Goal: Task Accomplishment & Management: Use online tool/utility

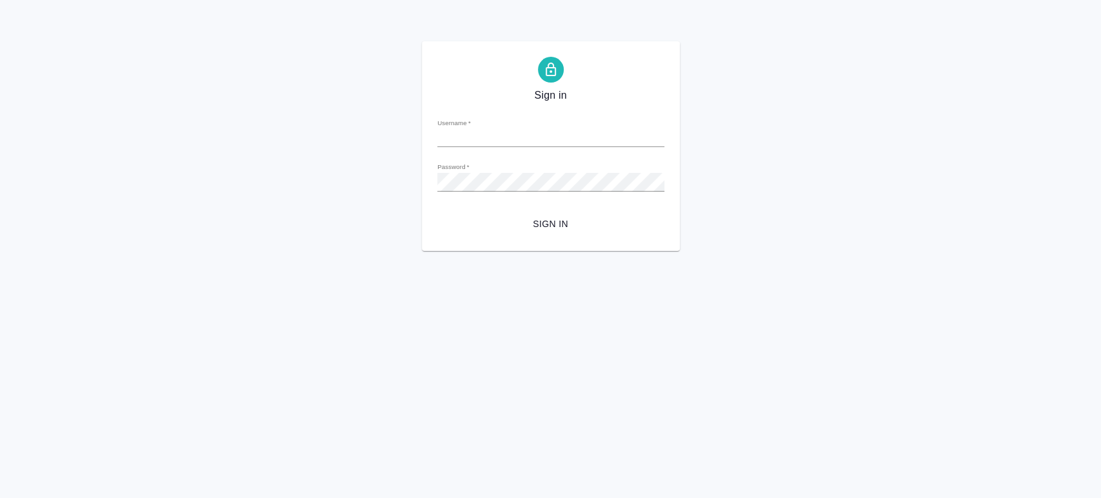
type input "[PERSON_NAME][EMAIL_ADDRESS][DOMAIN_NAME]"
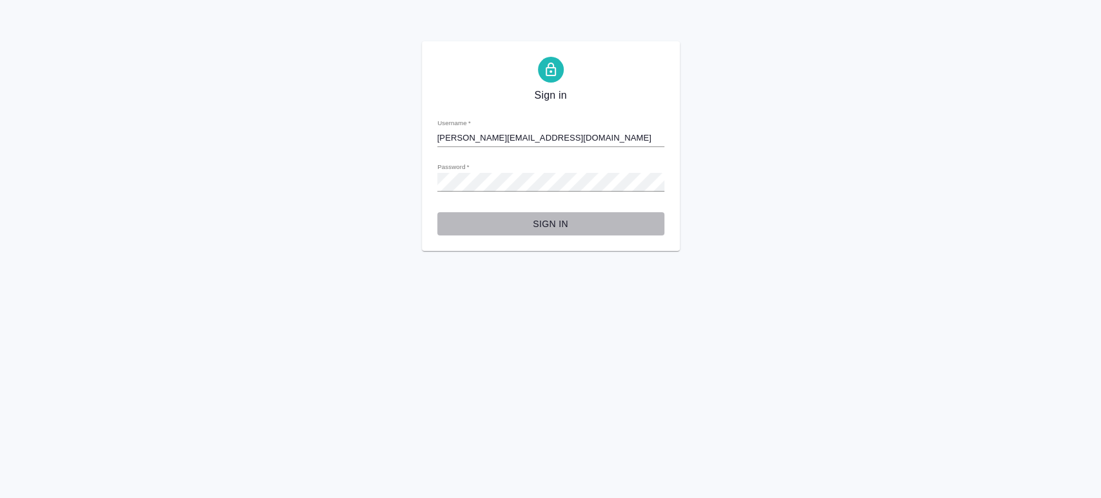
click at [552, 231] on span "Sign in" at bounding box center [551, 224] width 206 height 16
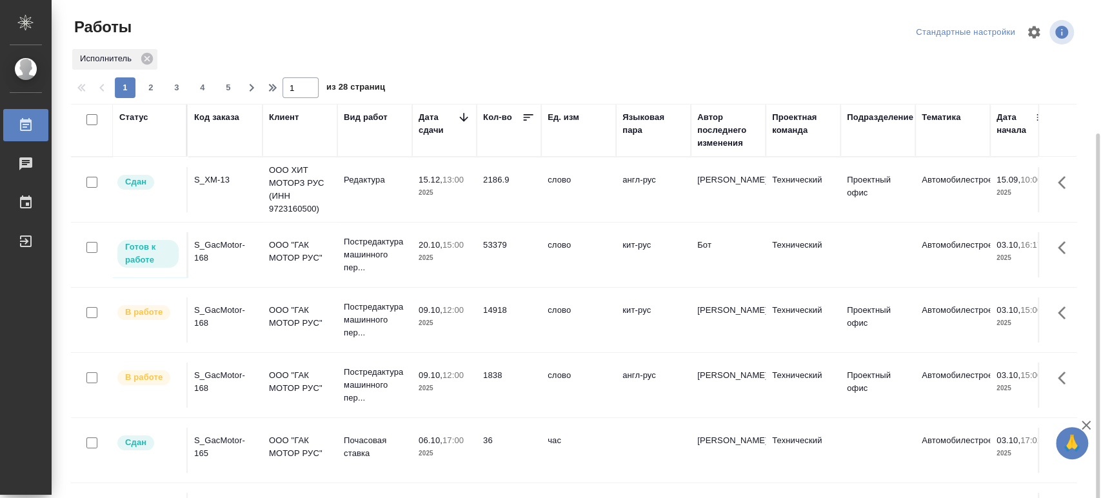
scroll to position [72, 0]
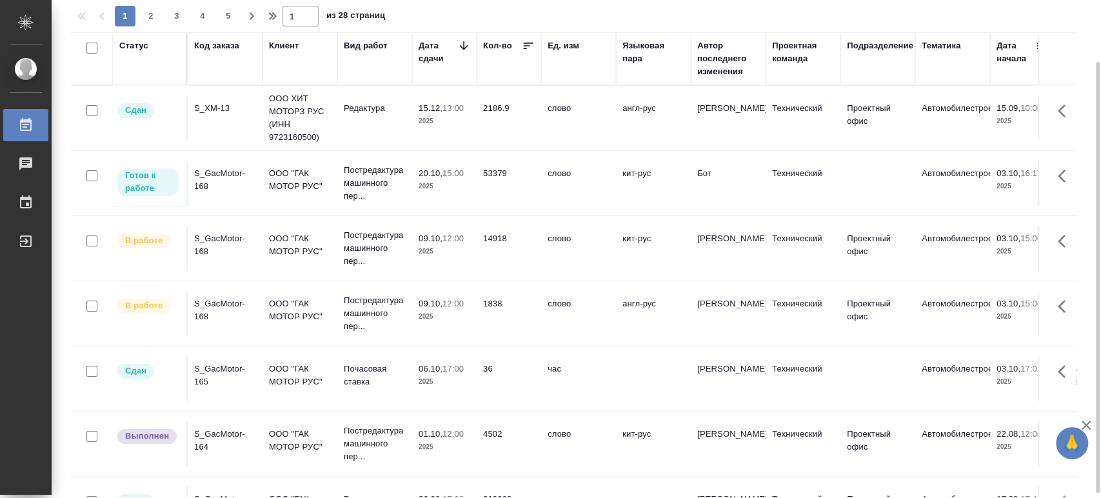
click at [209, 381] on div "S_GacMotor-165" at bounding box center [225, 376] width 62 height 26
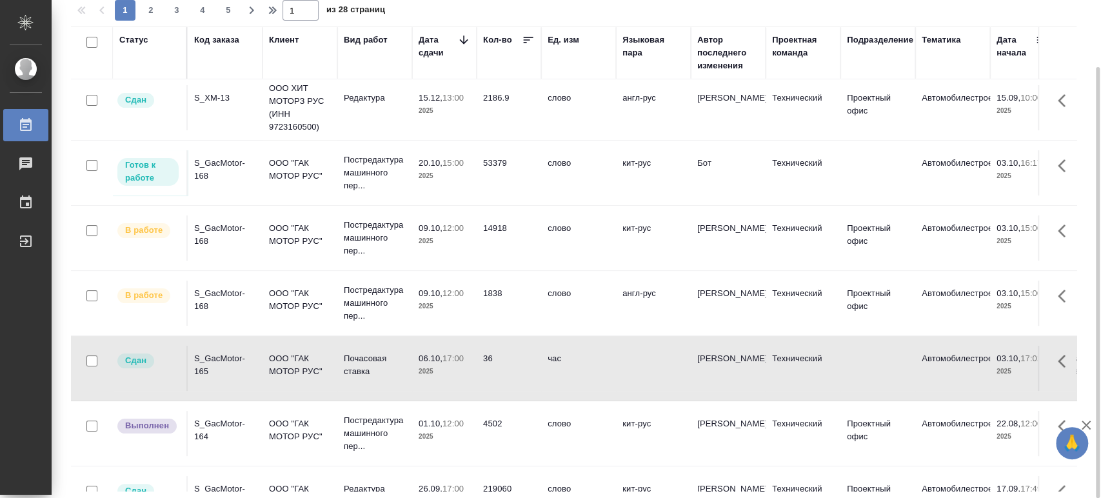
scroll to position [0, 0]
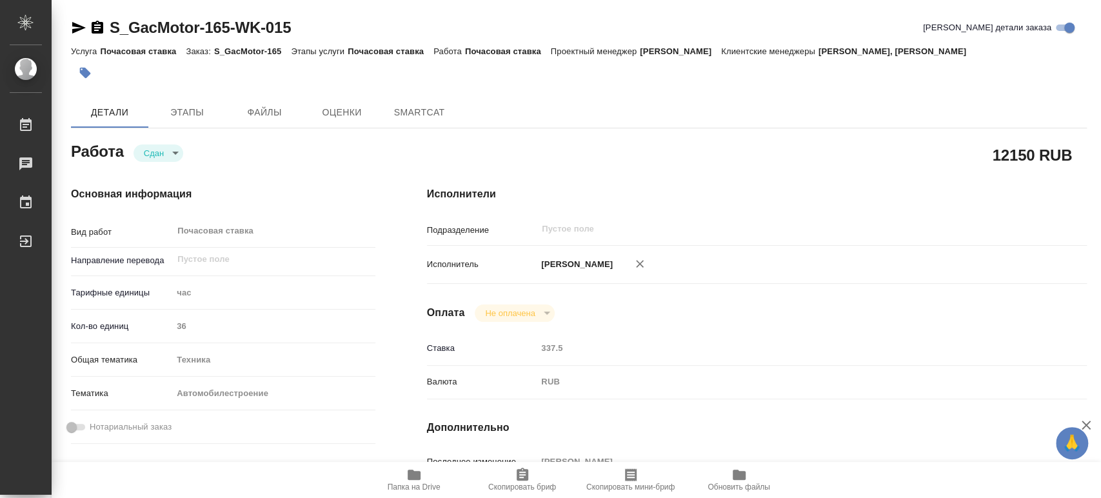
type textarea "x"
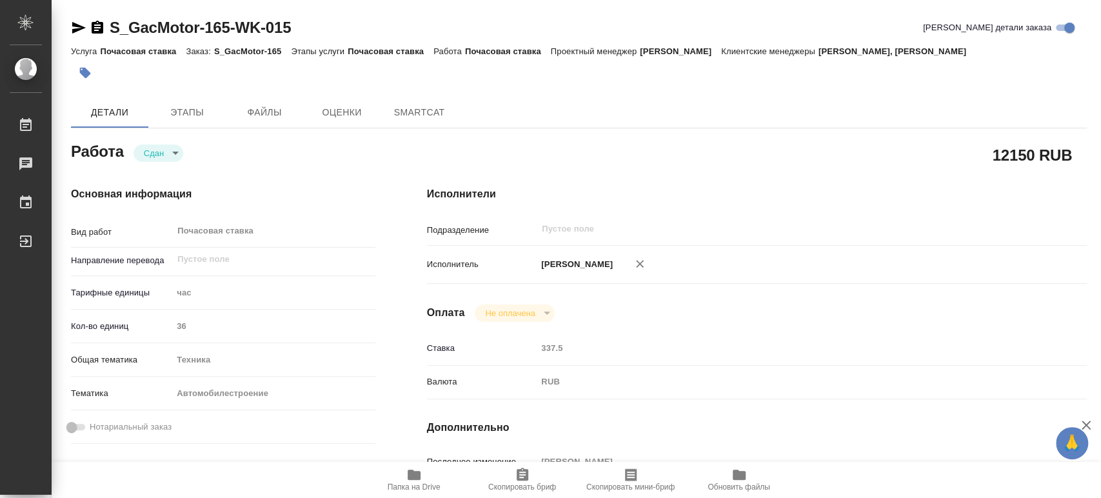
type textarea "x"
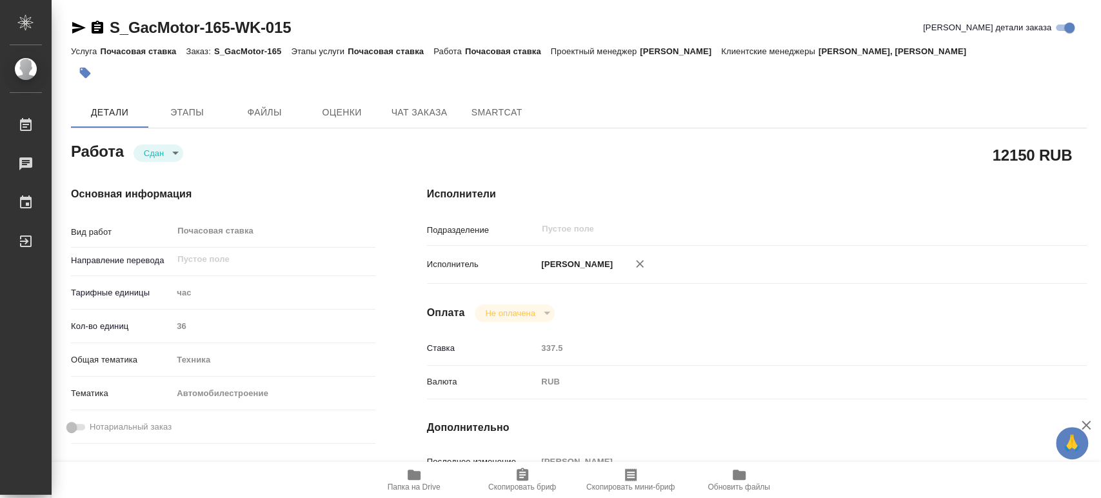
type textarea "x"
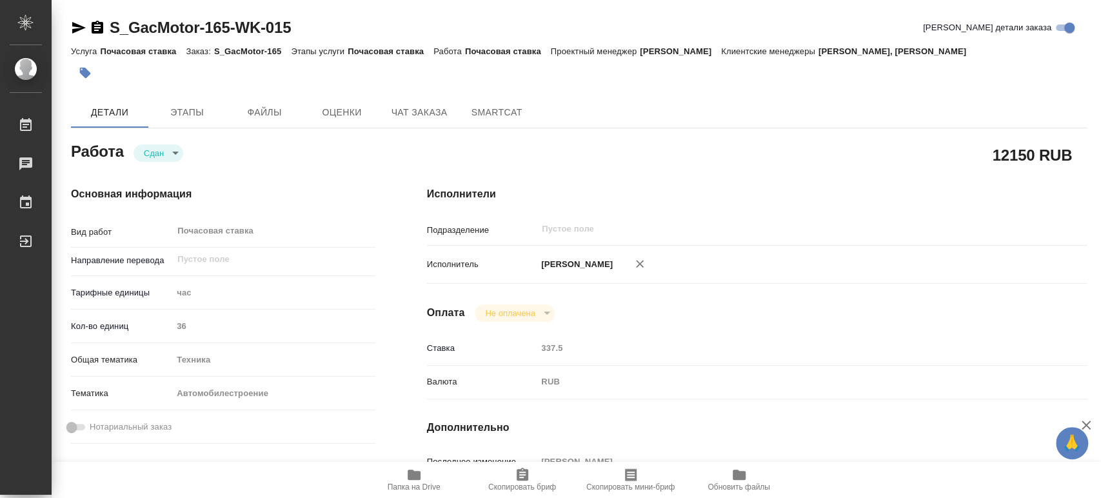
type textarea "x"
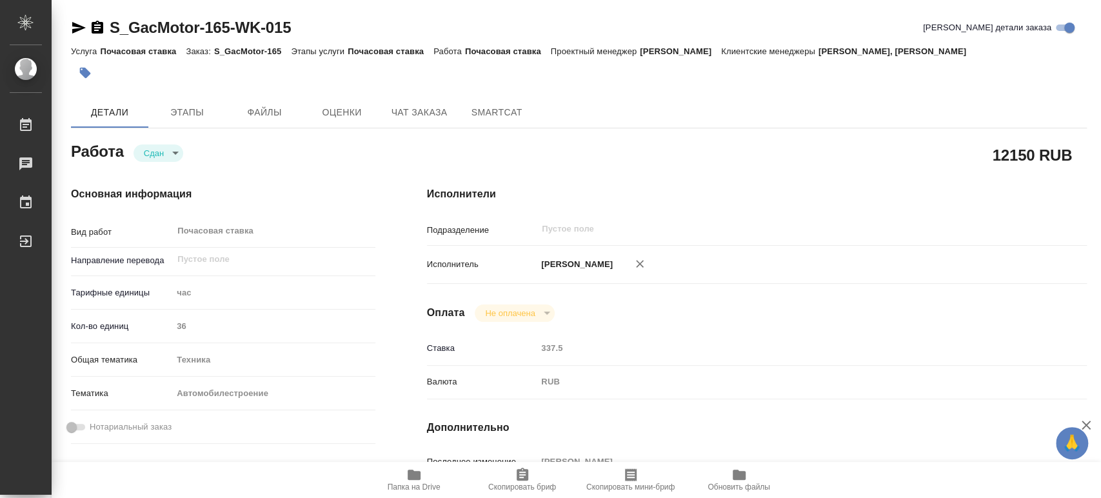
click at [412, 475] on icon "button" at bounding box center [414, 475] width 13 height 10
